Goal: Transaction & Acquisition: Purchase product/service

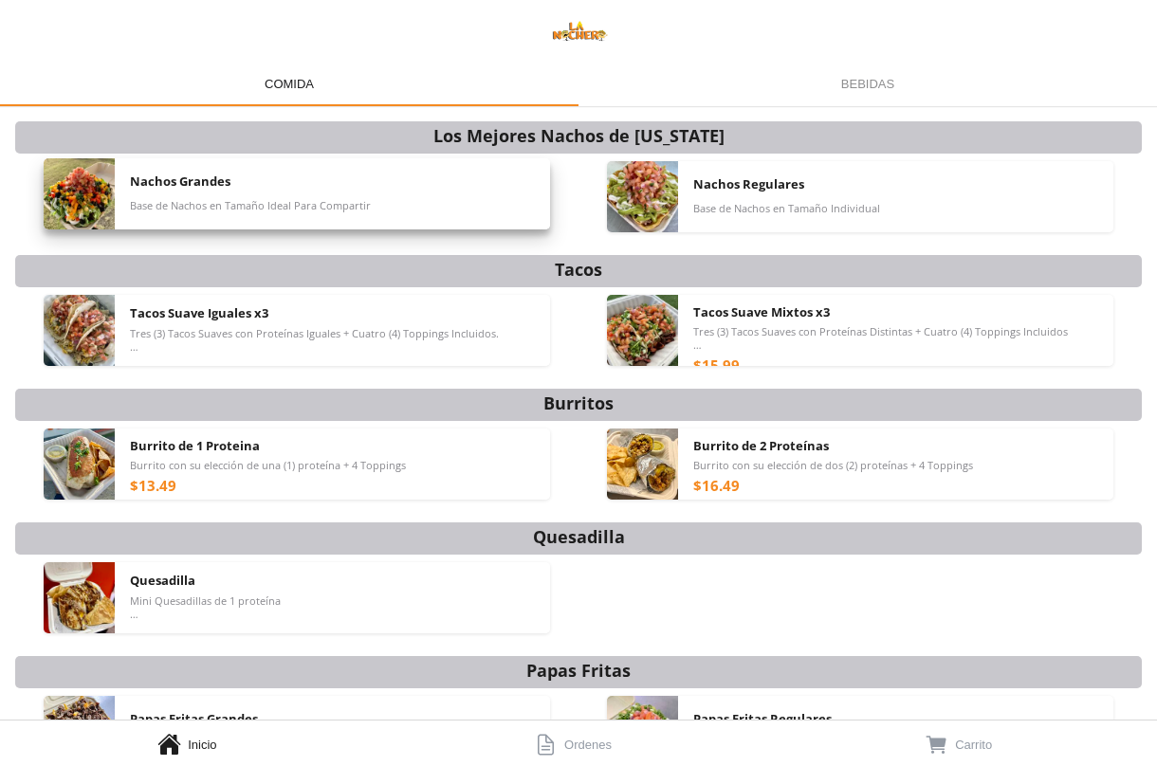
click at [189, 185] on span "Nachos Grandes" at bounding box center [180, 181] width 101 height 17
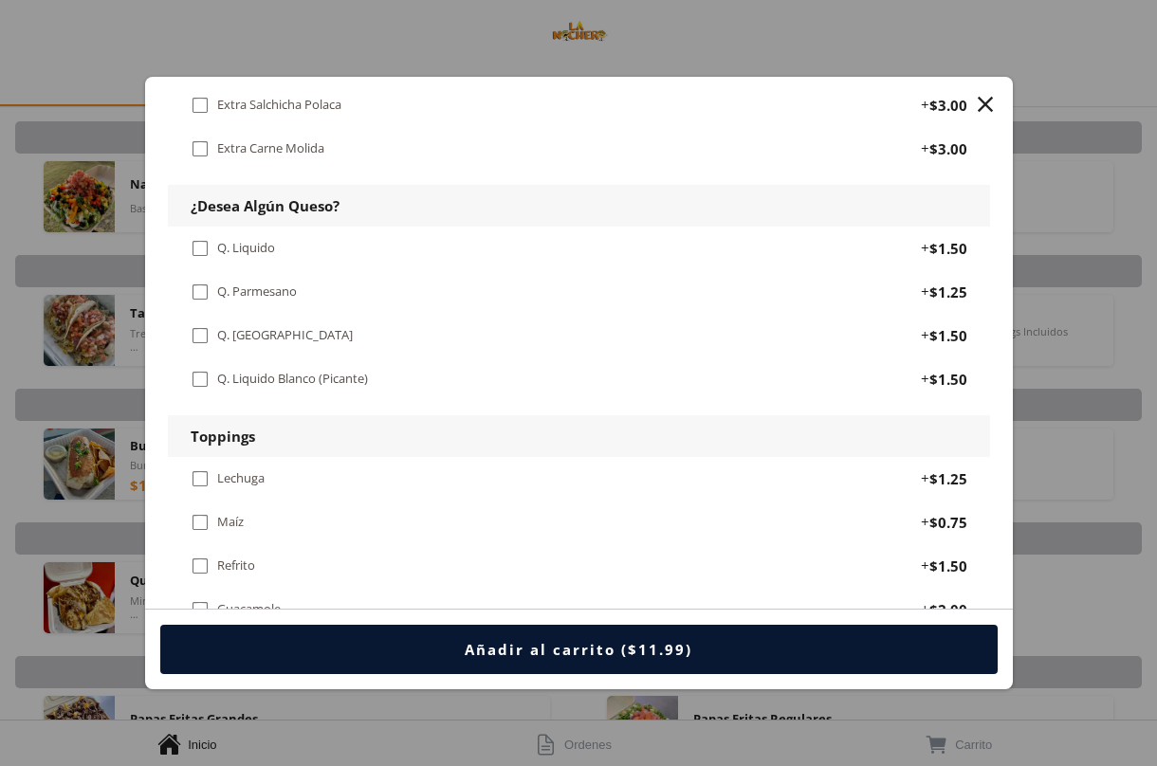
scroll to position [1131, 0]
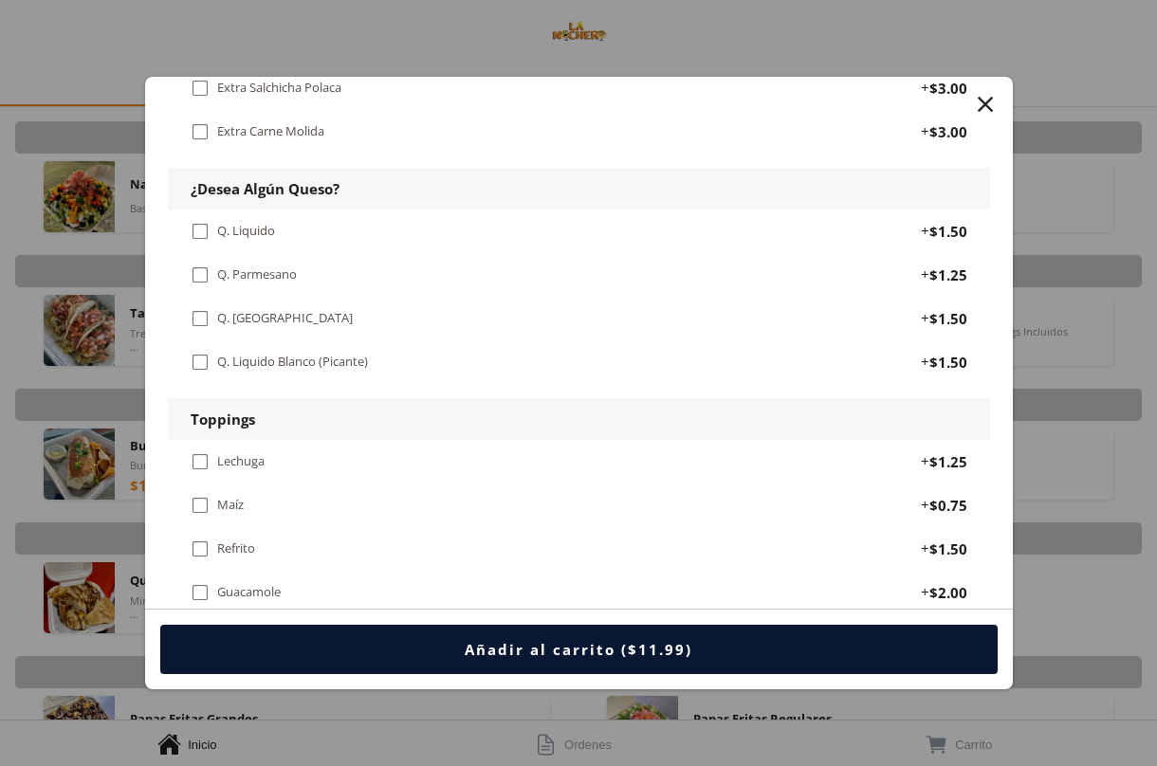
click at [265, 308] on div " Q. Rayado" at bounding box center [276, 318] width 170 height 21
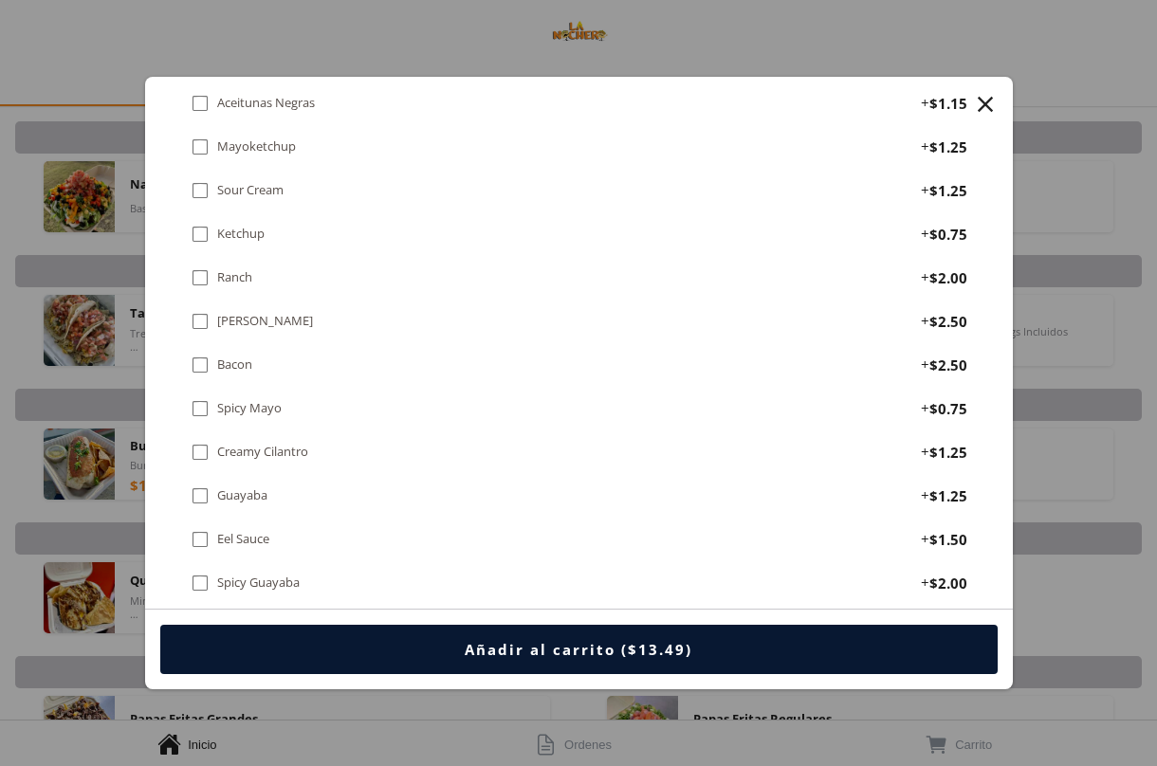
scroll to position [1862, 0]
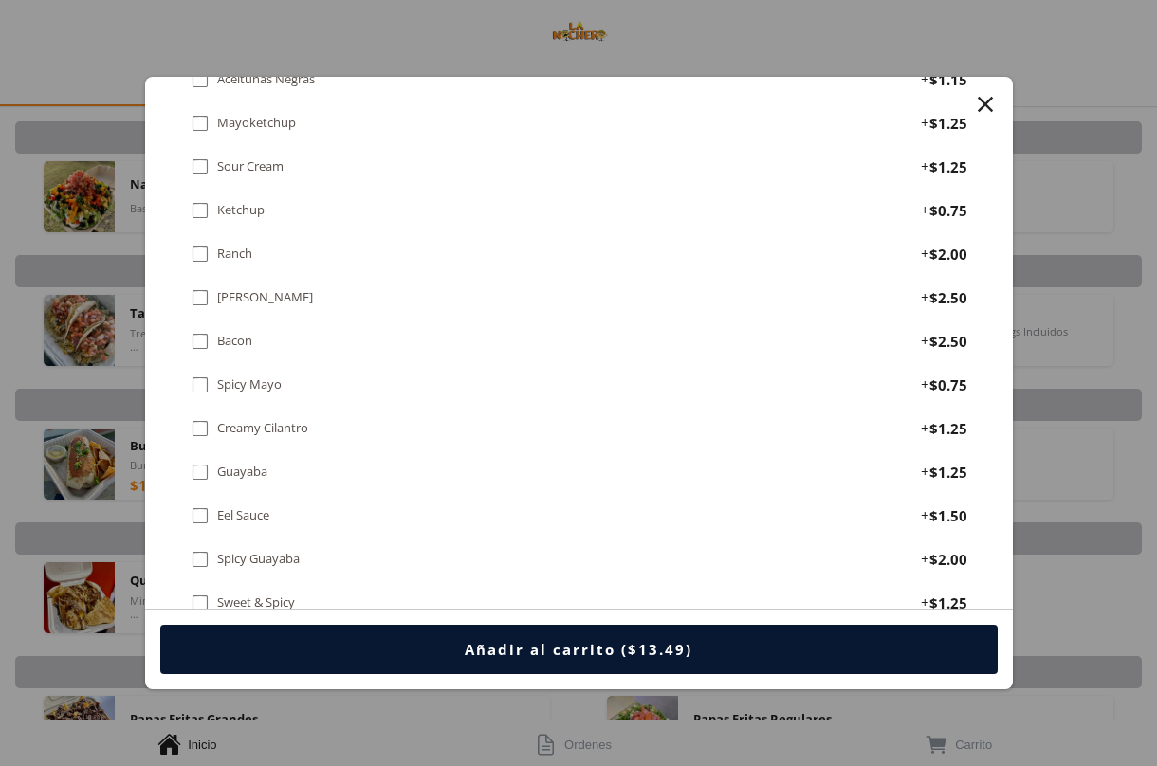
click at [254, 276] on div " Pico De Gallo + $2.50" at bounding box center [579, 298] width 822 height 44
click at [274, 420] on div "Creamy Cilantro" at bounding box center [262, 428] width 91 height 16
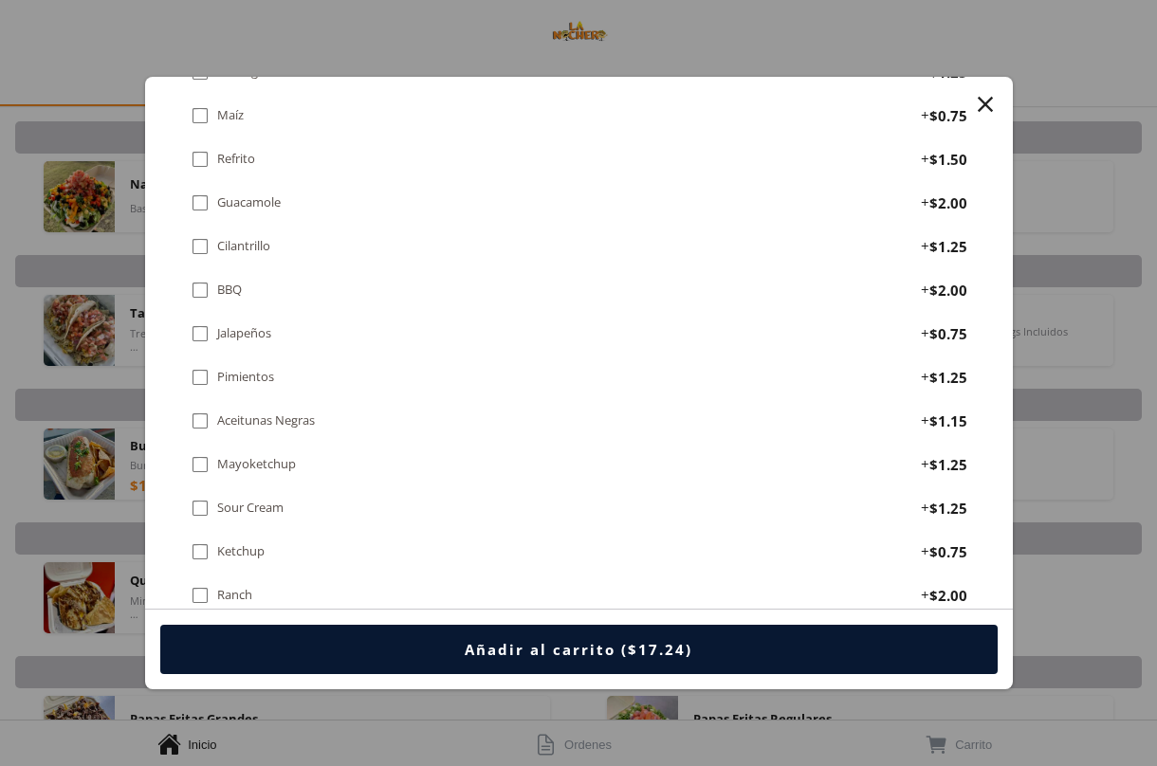
scroll to position [1518, 0]
click at [262, 197] on div "Guacamole" at bounding box center [249, 205] width 64 height 16
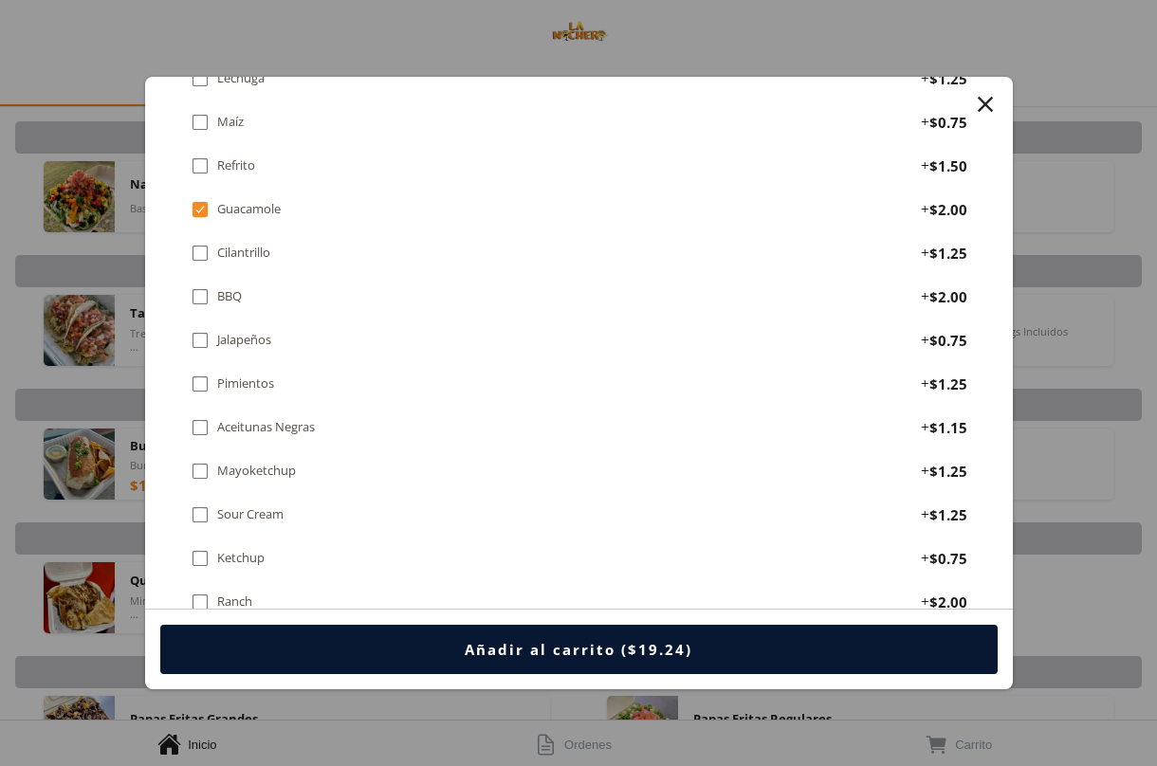
scroll to position [1511, 0]
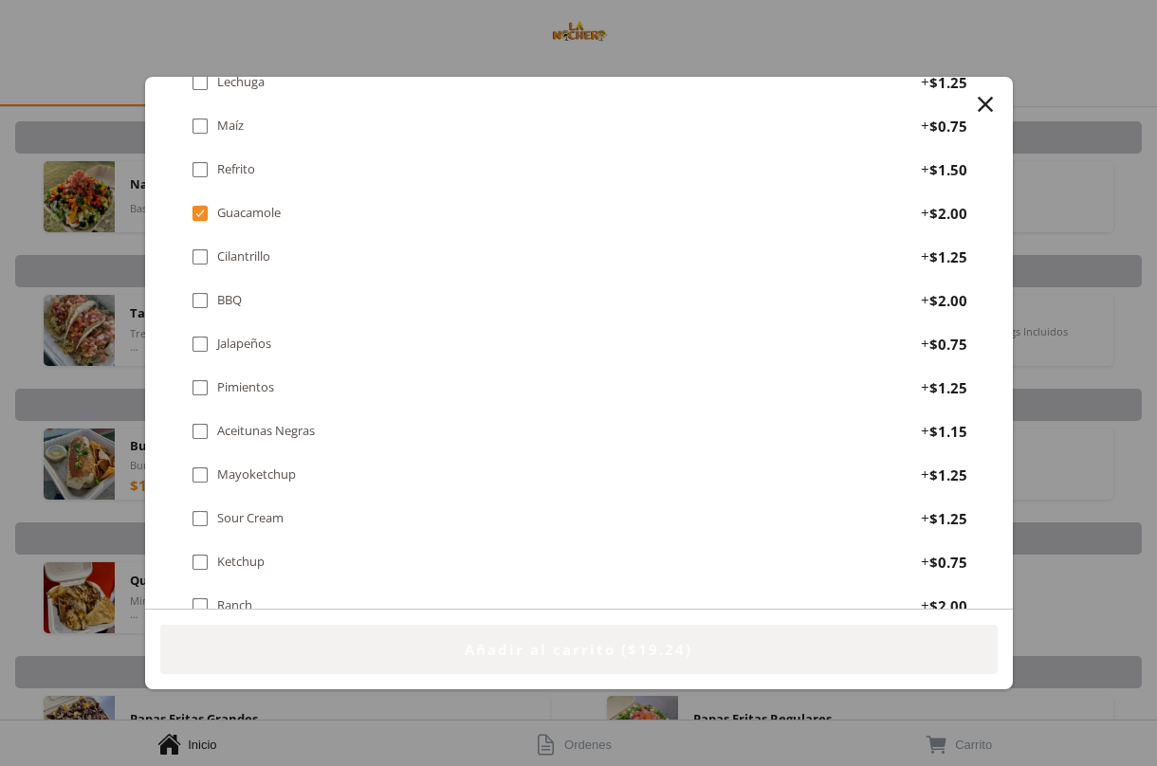
click at [457, 636] on button "Añadir al carrito ($19.24)" at bounding box center [578, 649] width 837 height 49
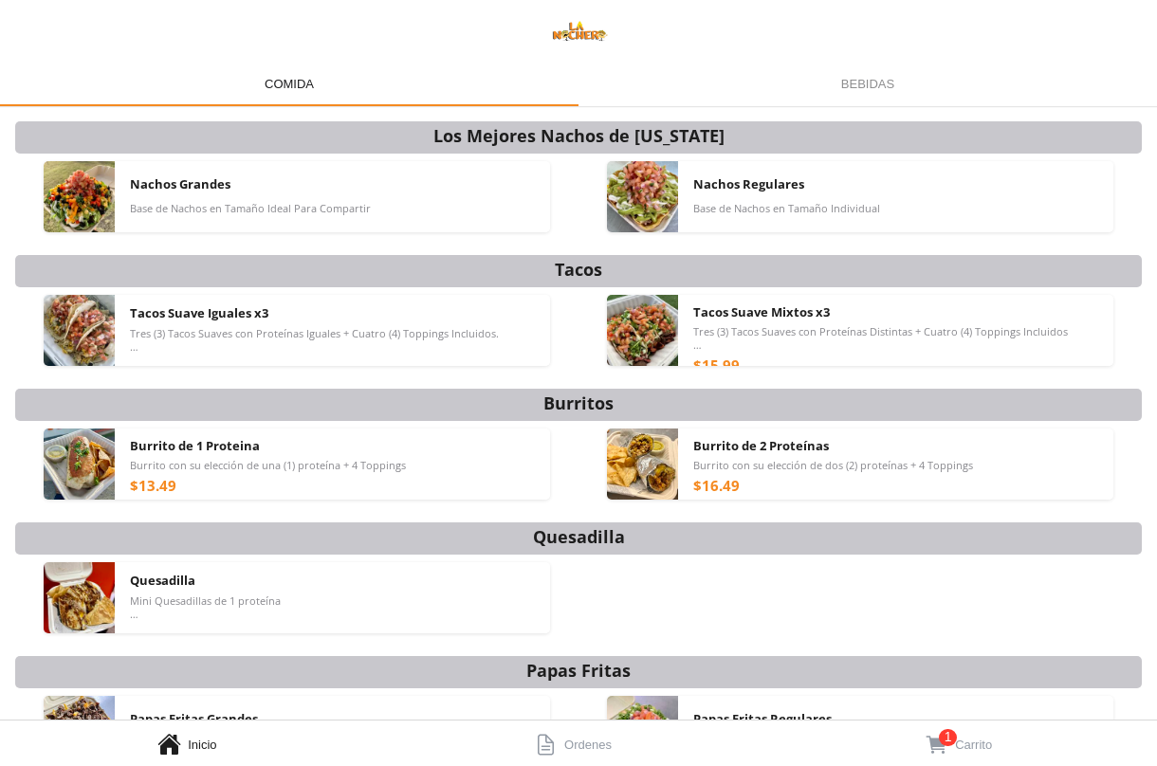
click at [994, 741] on link "  1 Carrito" at bounding box center [964, 744] width 386 height 46
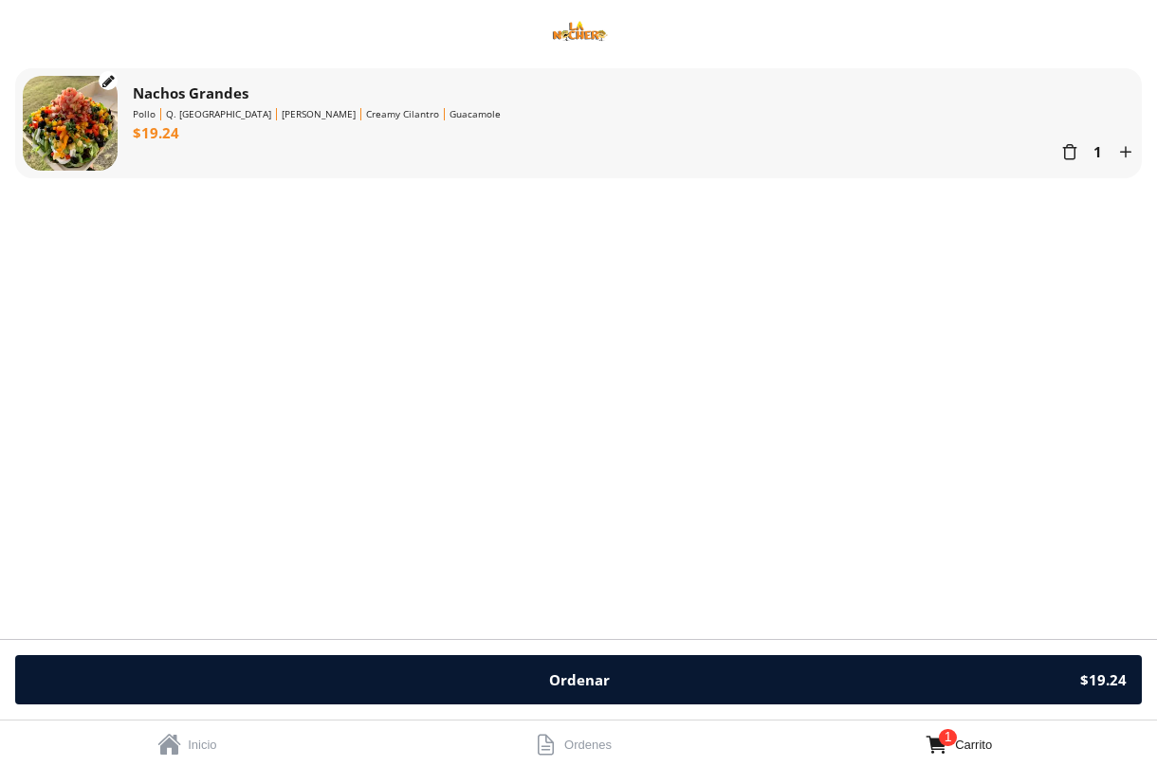
click at [110, 82] on div "" at bounding box center [108, 81] width 12 height 14
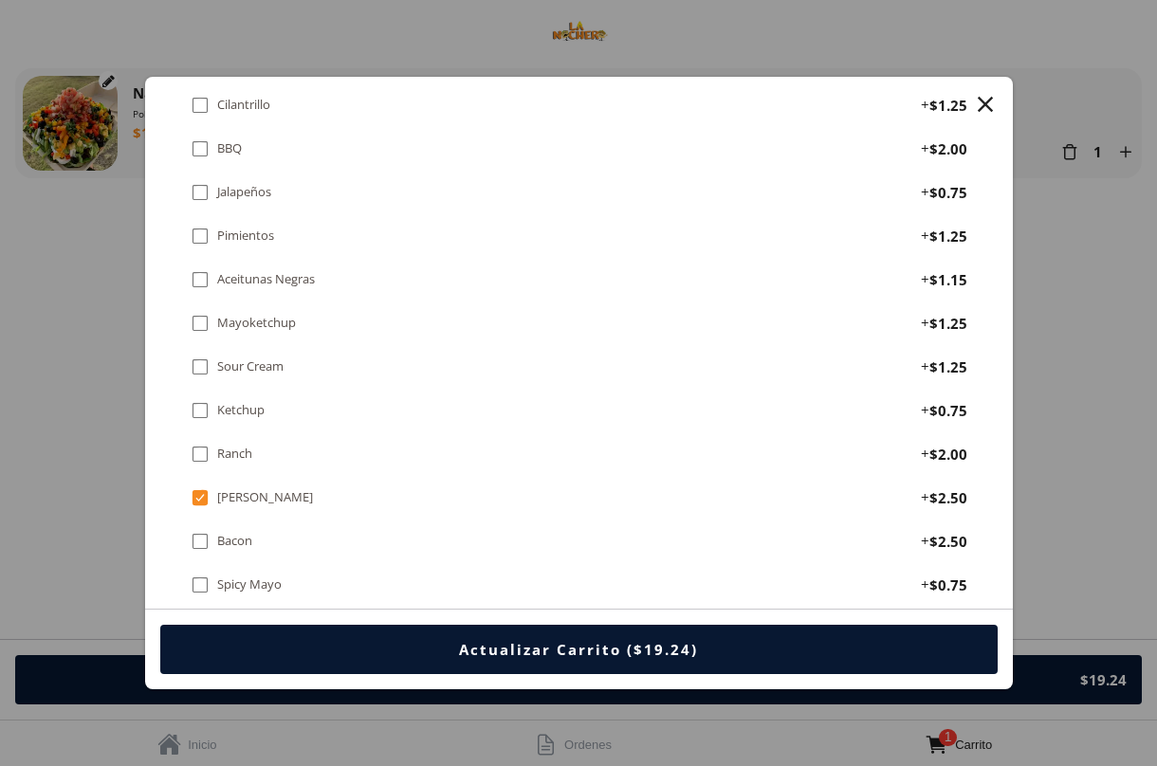
scroll to position [1793, 0]
click at [278, 489] on div "Creamy Cilantro" at bounding box center [262, 497] width 91 height 16
click at [243, 520] on div " Guayaba + $1.25" at bounding box center [579, 542] width 822 height 44
click at [556, 651] on div "Actualizar Carrito ($19.24)" at bounding box center [578, 649] width 239 height 19
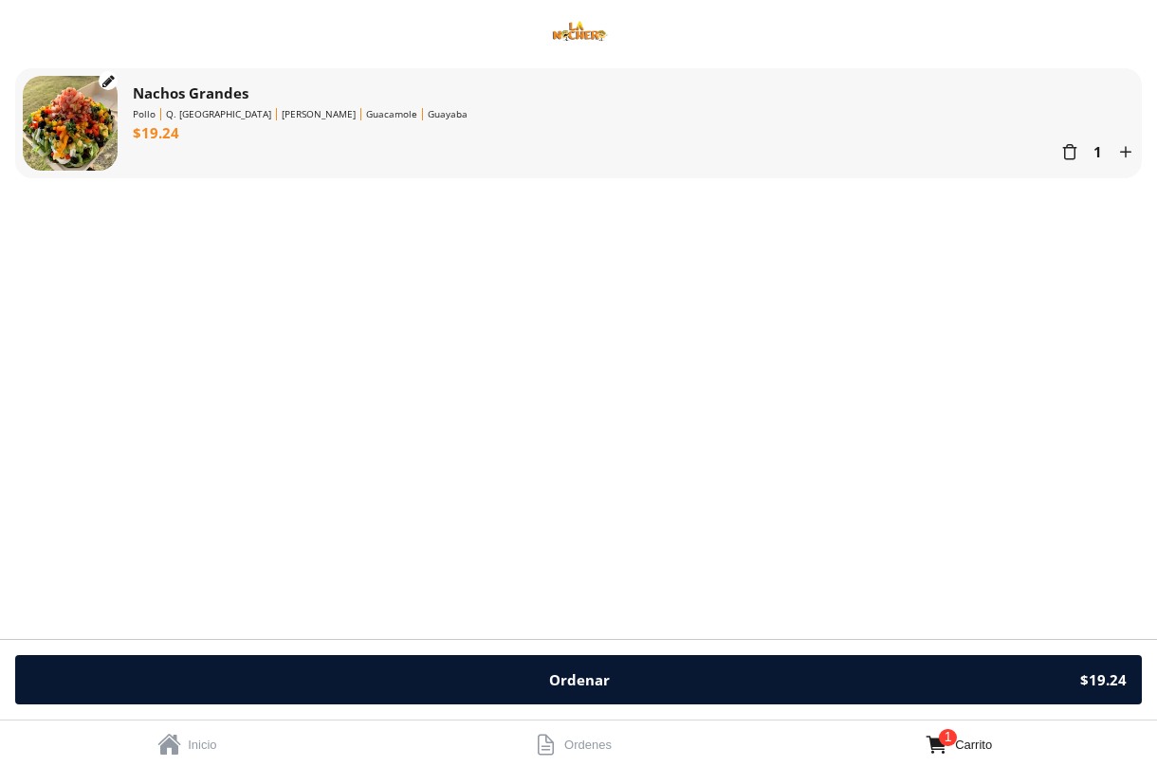
click at [568, 678] on div "Ordenar" at bounding box center [579, 679] width 61 height 19
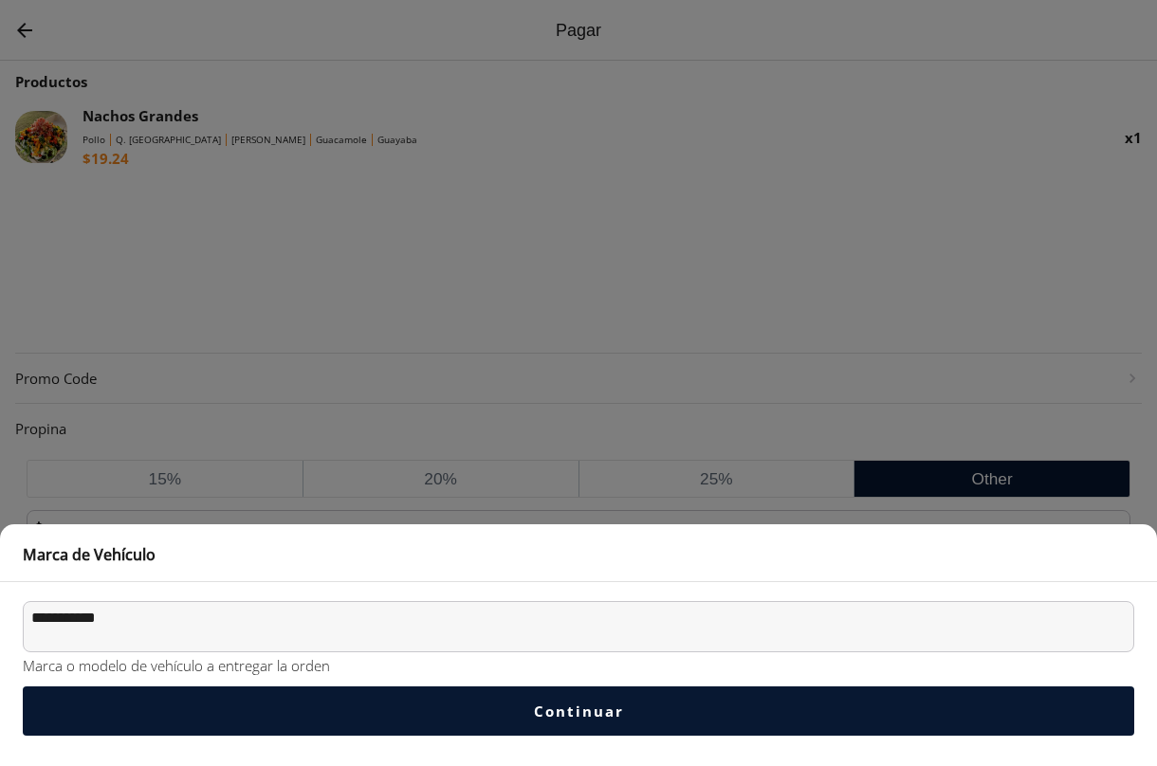
click at [124, 597] on div "**********" at bounding box center [578, 619] width 1111 height 66
click at [126, 623] on textarea "**********" at bounding box center [578, 626] width 1111 height 51
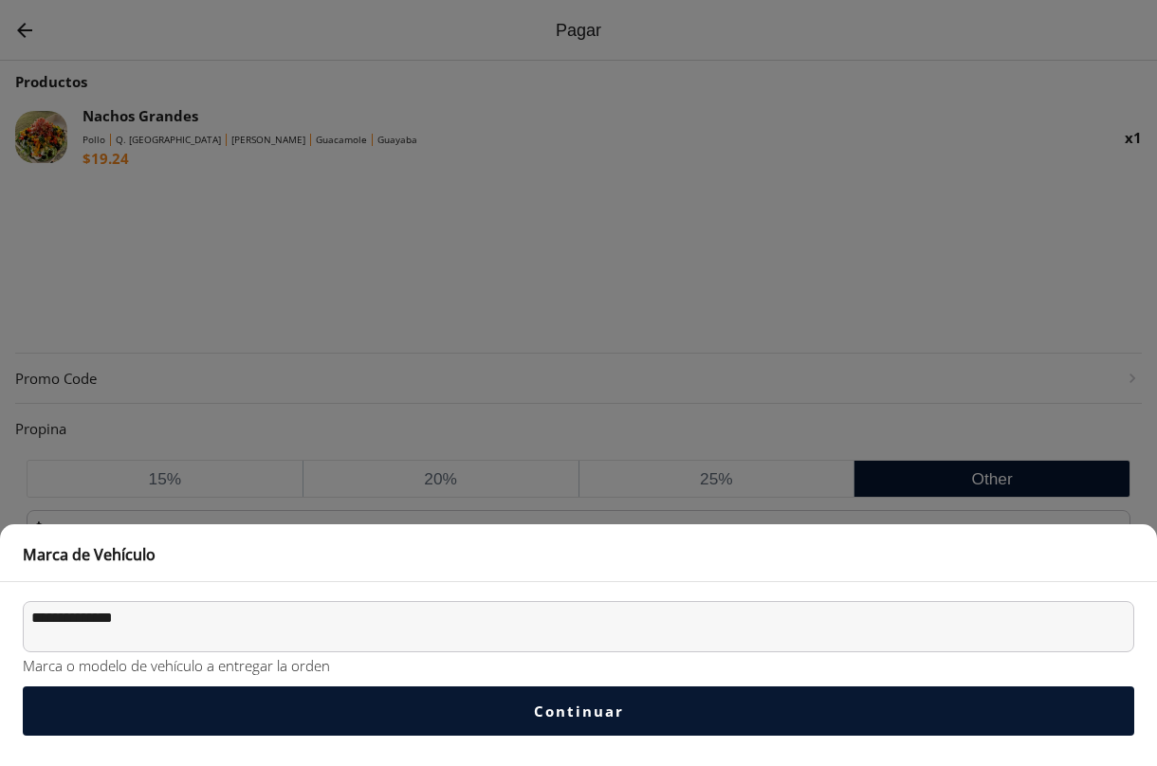
type textarea "**********"
click at [324, 633] on textarea "**********" at bounding box center [578, 626] width 1111 height 51
type textarea "**********"
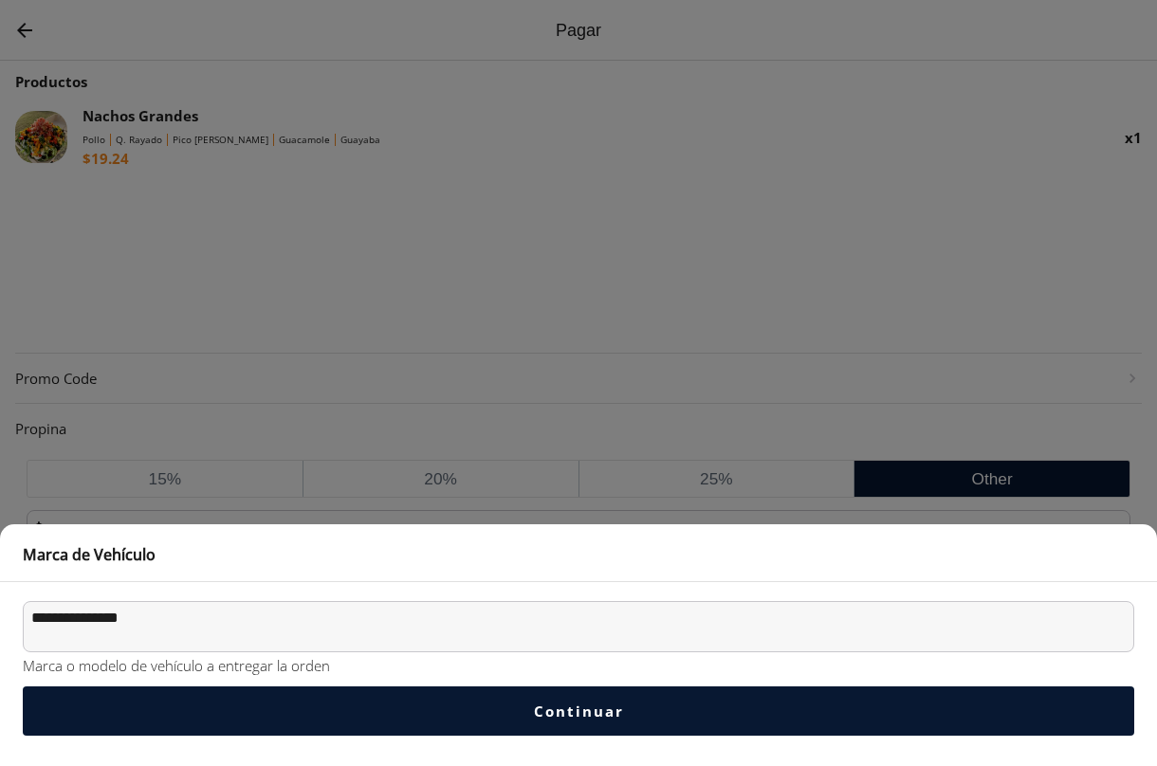
click at [504, 729] on button "Continuar" at bounding box center [578, 711] width 1111 height 49
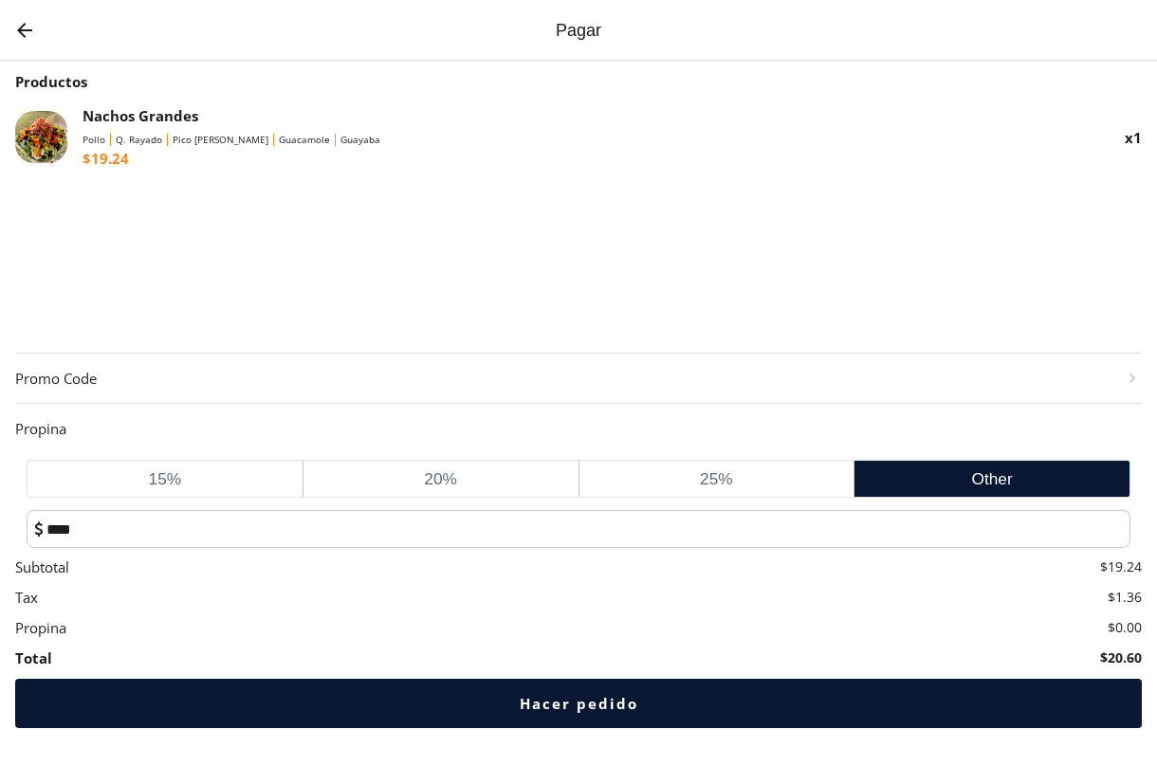
click at [548, 704] on div "Hacer pedido" at bounding box center [579, 703] width 119 height 19
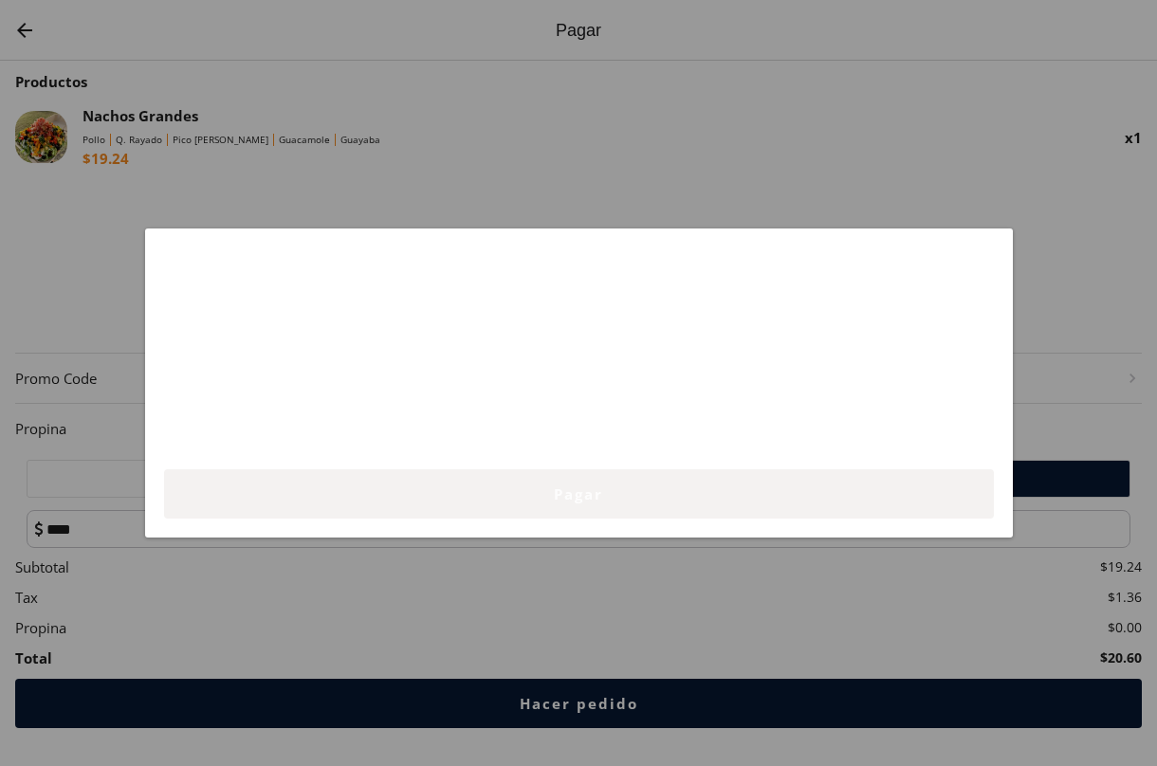
click at [539, 490] on button "Pagar" at bounding box center [579, 493] width 830 height 49
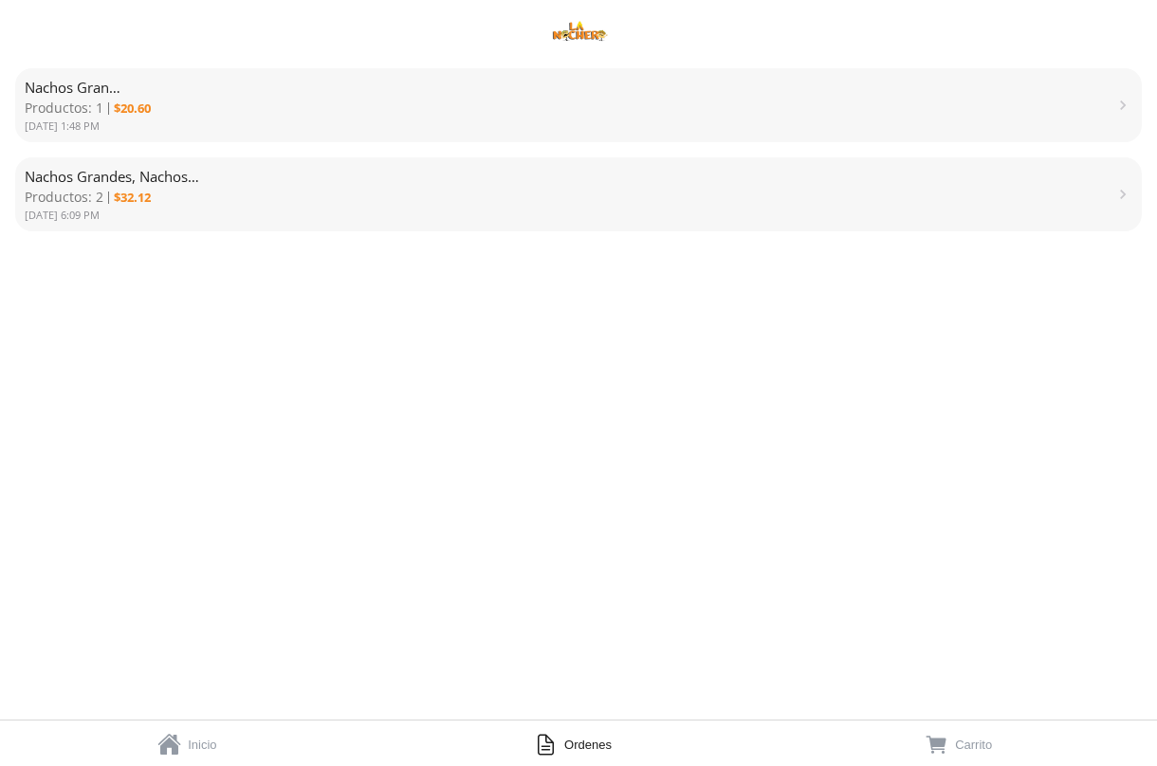
click at [681, 95] on div "Nachos Grandes Productos: 1 $20.60 [DATE] 1:48 PM" at bounding box center [561, 105] width 1073 height 55
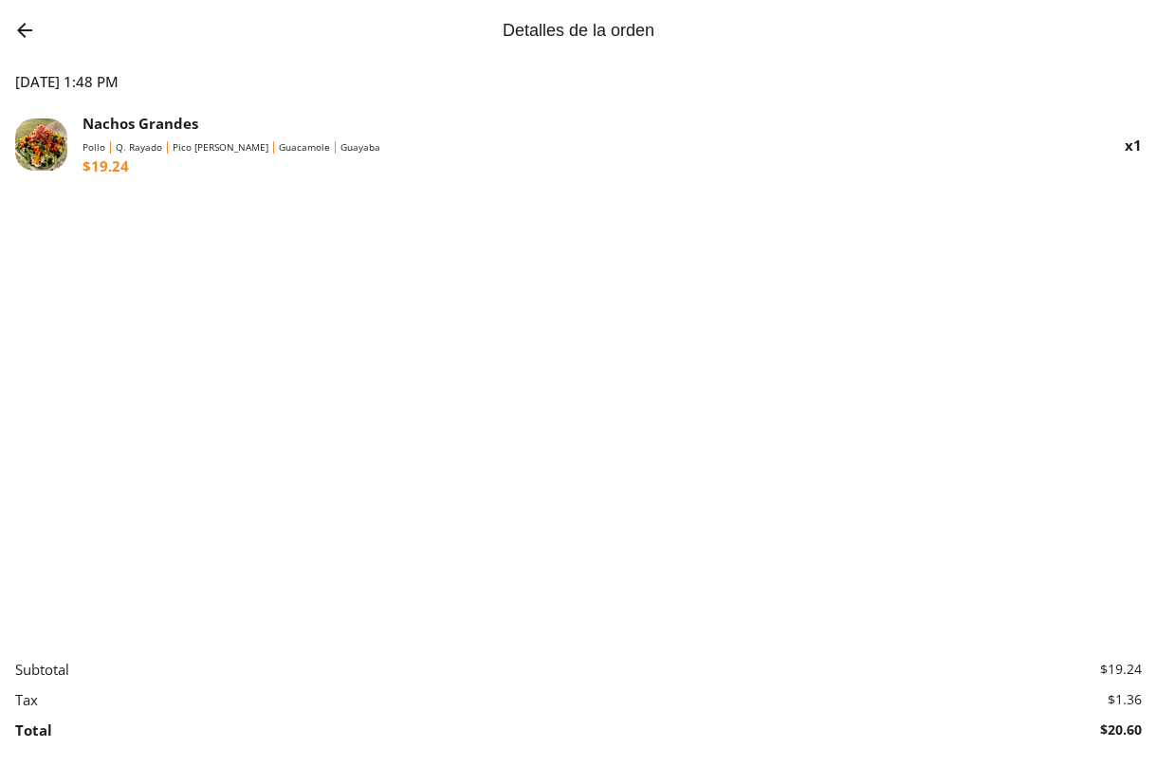
click at [24, 29] on img "Go back" at bounding box center [24, 30] width 23 height 23
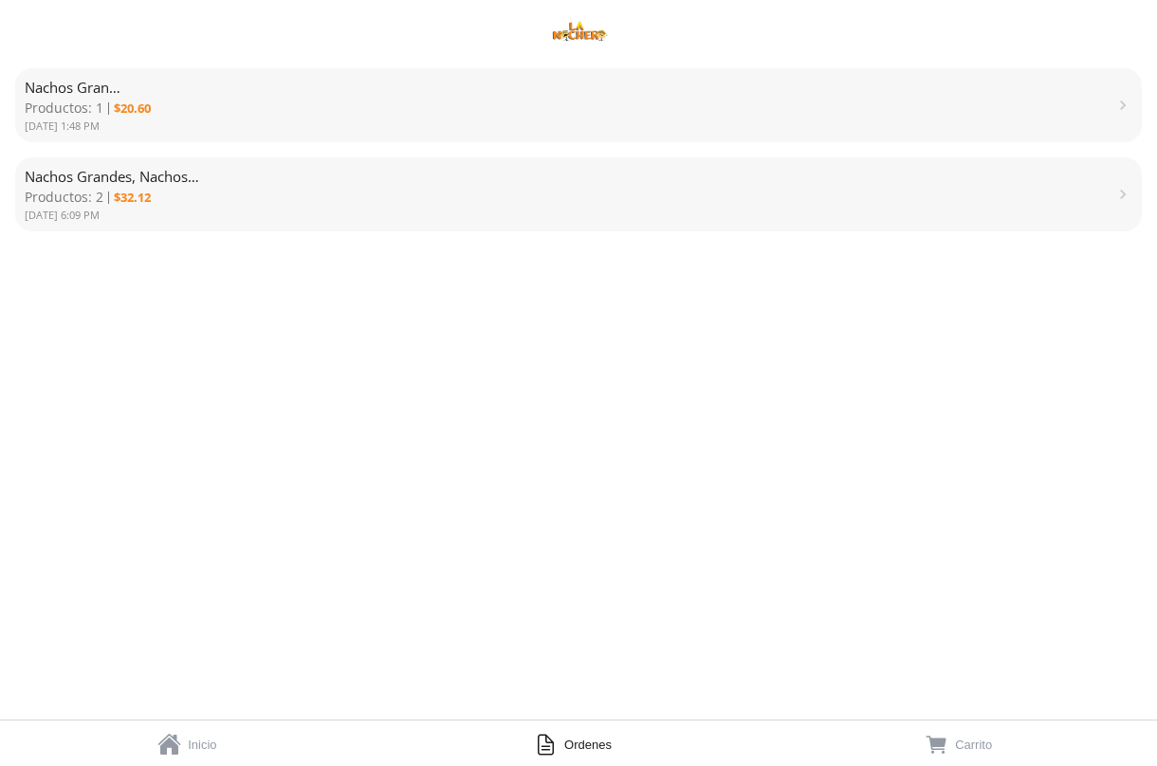
click at [418, 128] on div "Nachos Grandes Productos: 1 $20.60 [DATE] 1:48 PM" at bounding box center [561, 105] width 1073 height 55
